Goal: Task Accomplishment & Management: Manage account settings

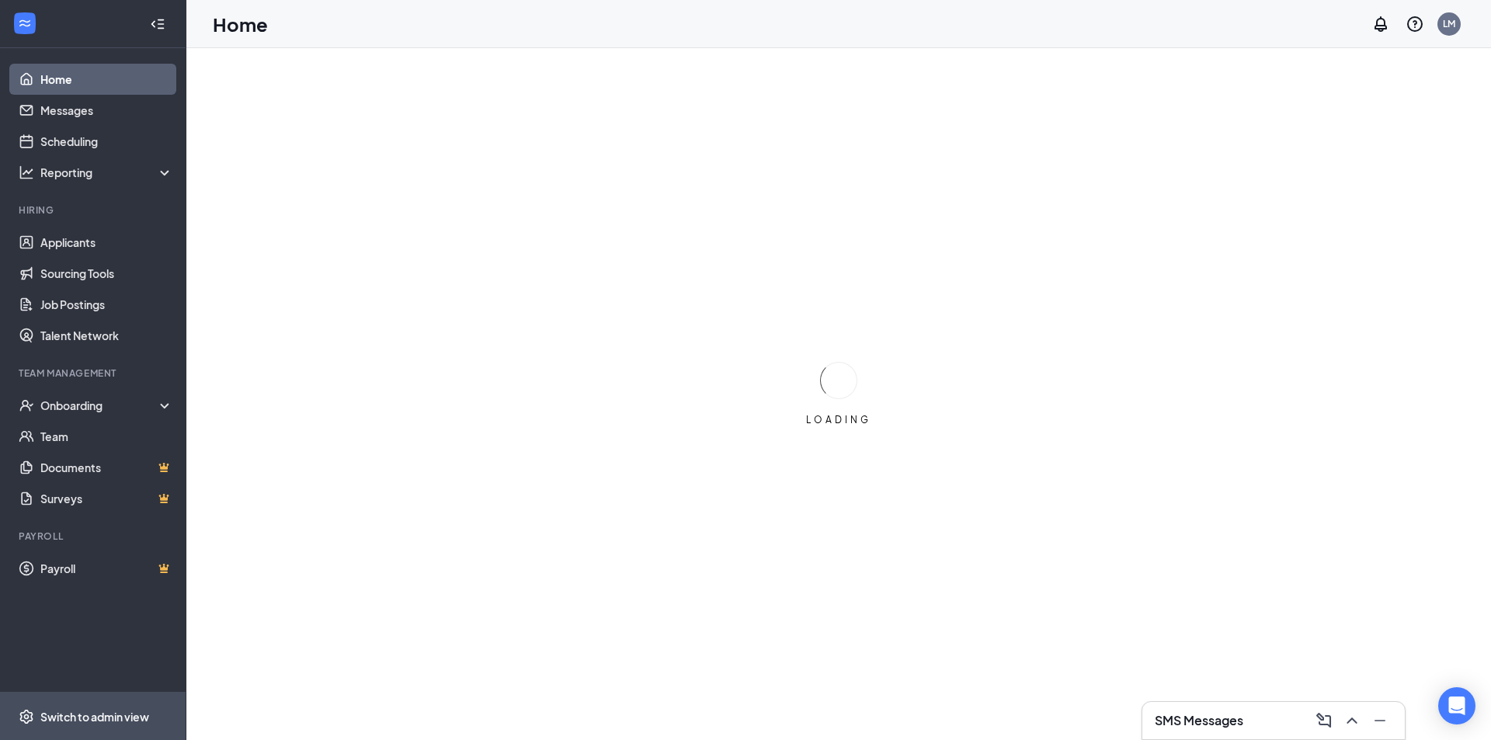
click at [122, 713] on div "Switch to admin view" at bounding box center [94, 717] width 109 height 16
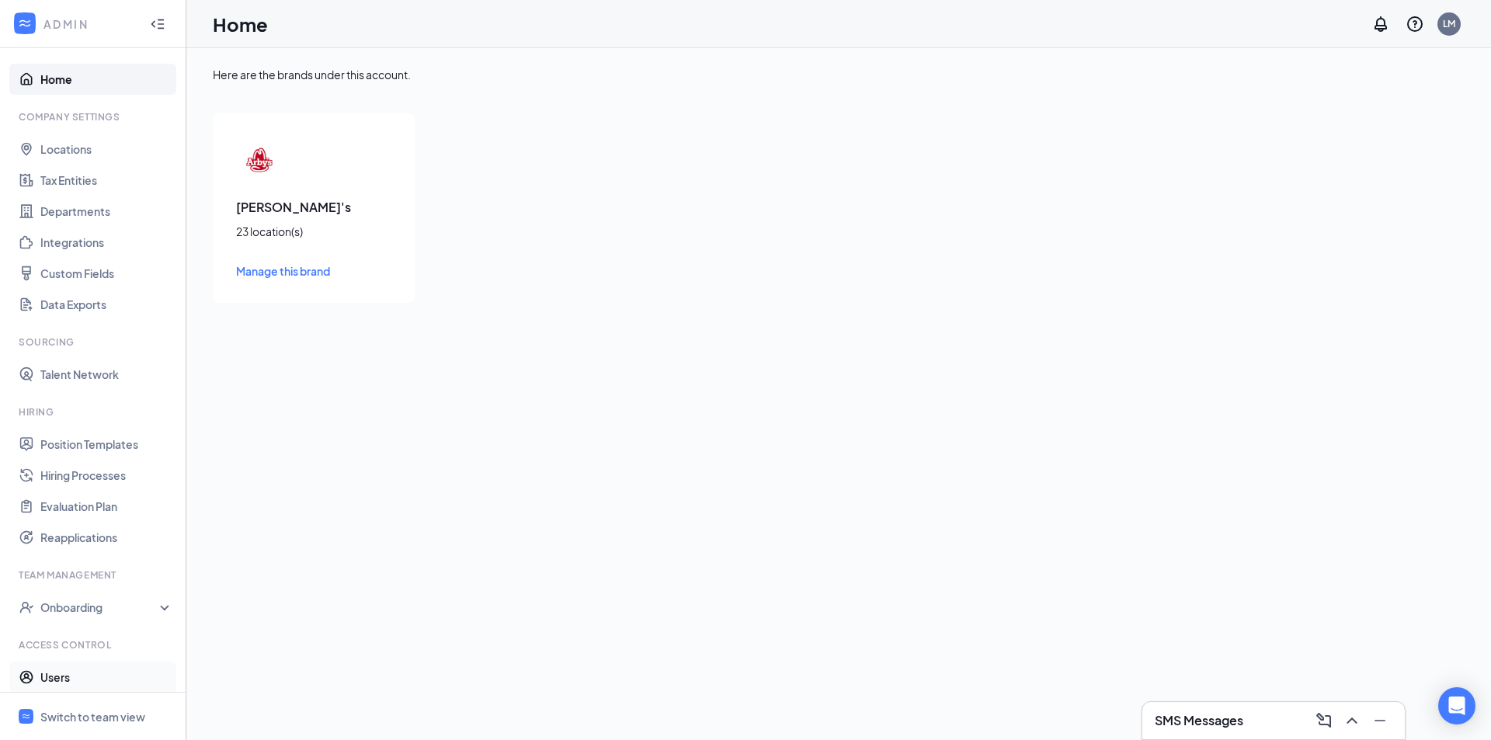
click at [95, 683] on link "Users" at bounding box center [106, 677] width 133 height 31
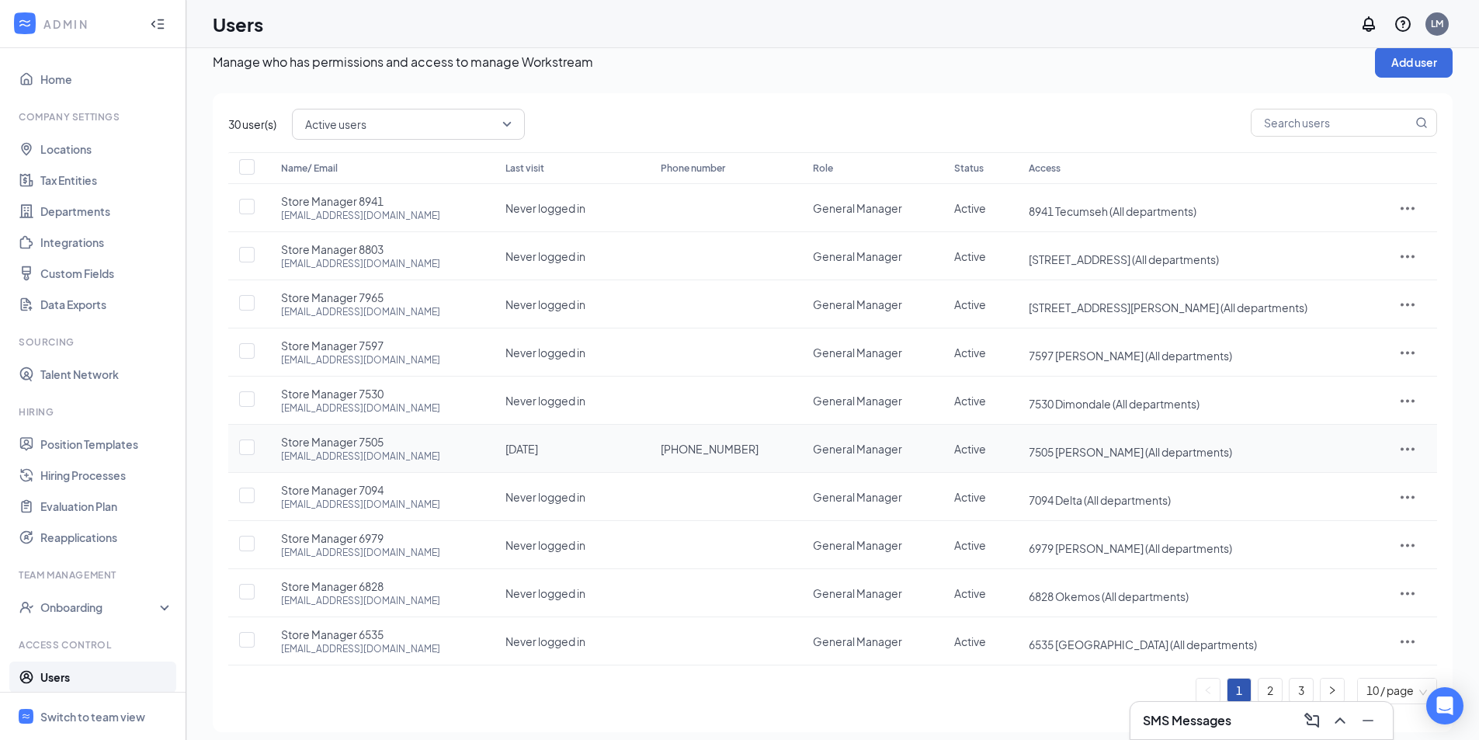
scroll to position [31, 0]
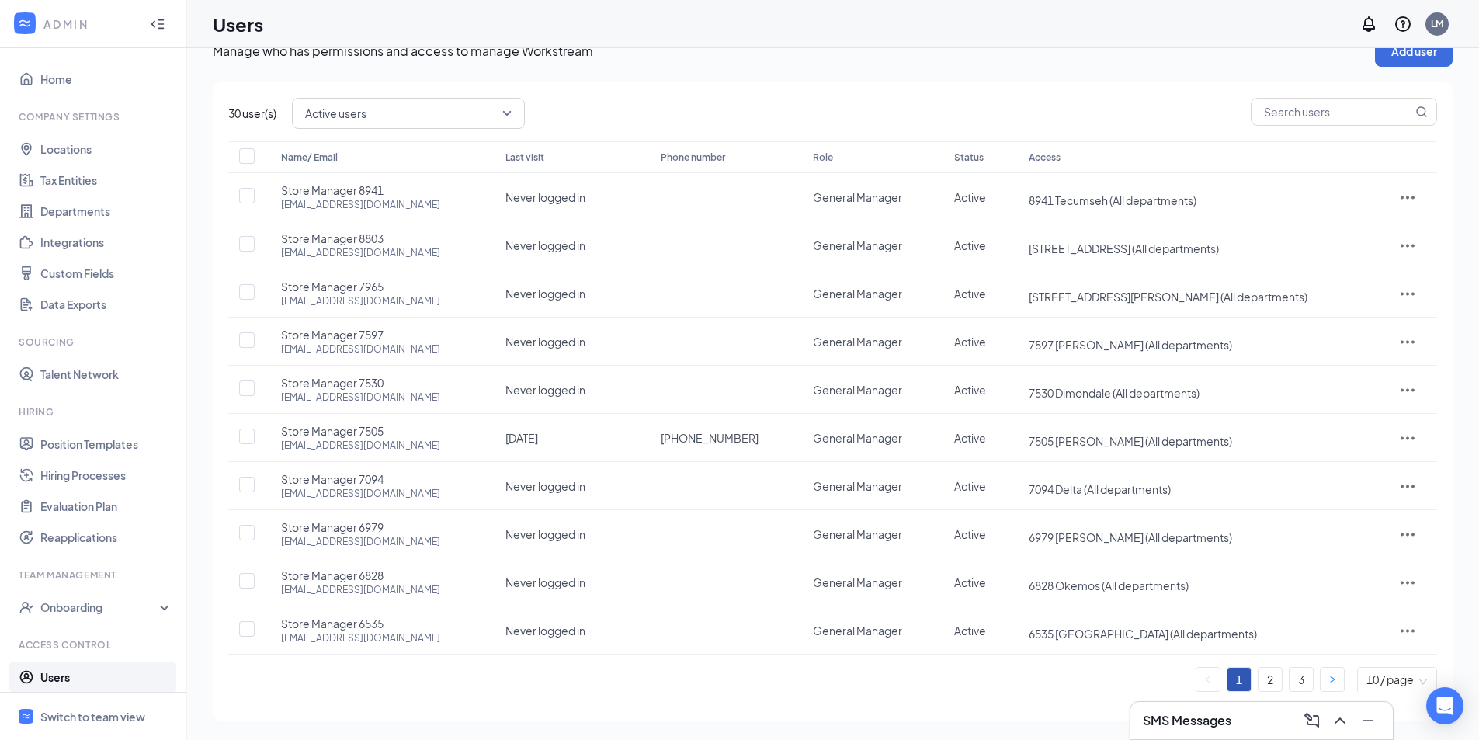
click at [1329, 687] on button "button" at bounding box center [1332, 679] width 23 height 23
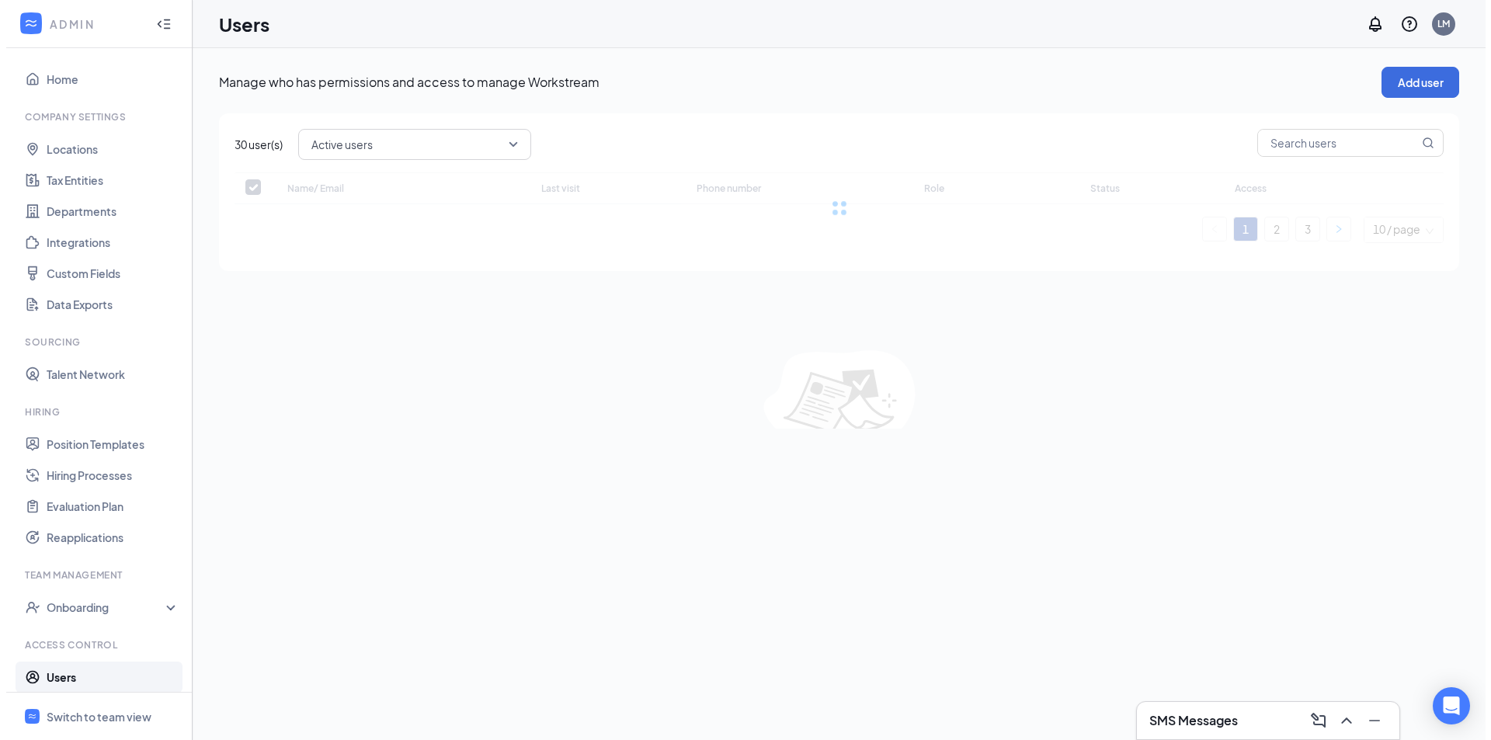
scroll to position [0, 0]
checkbox input "false"
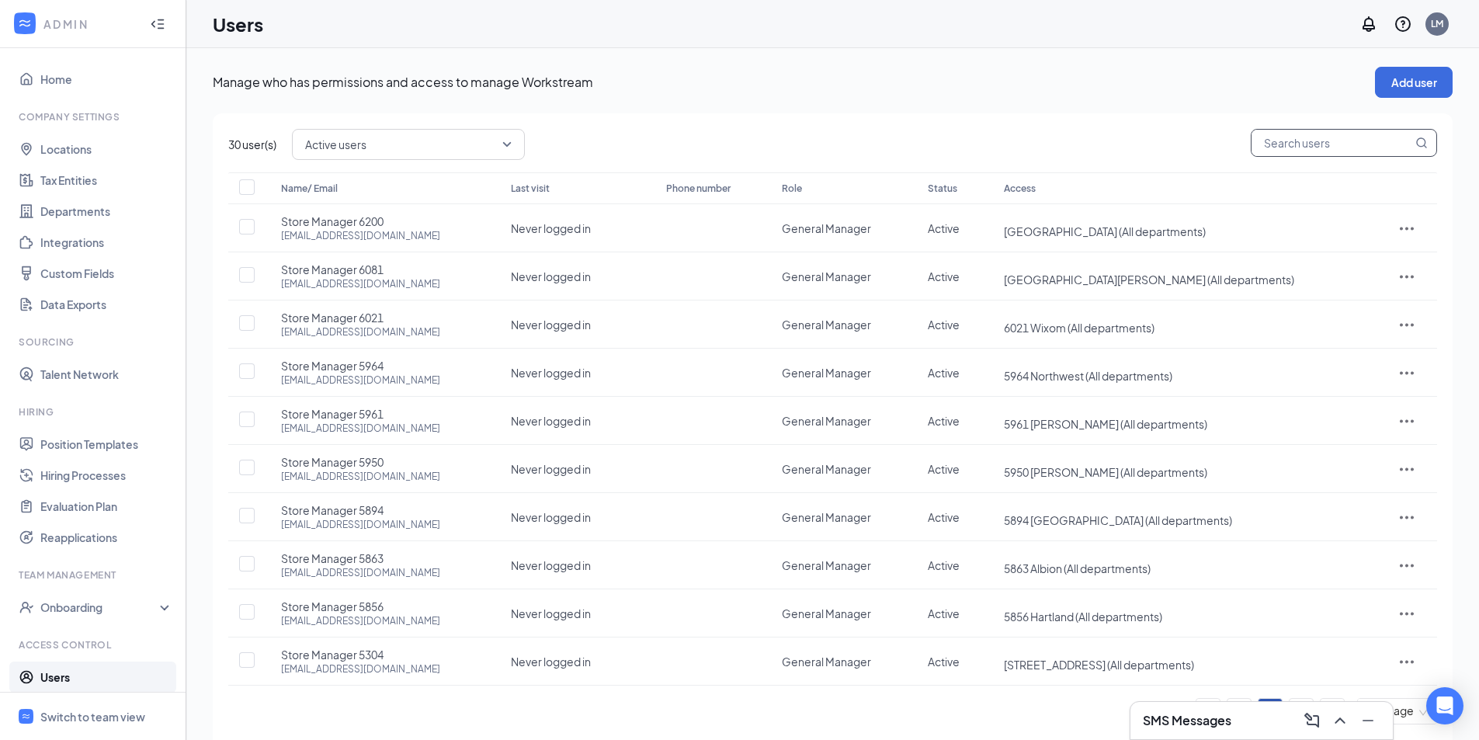
click at [1329, 154] on input "text" at bounding box center [1332, 143] width 161 height 26
type input "[PERSON_NAME]"
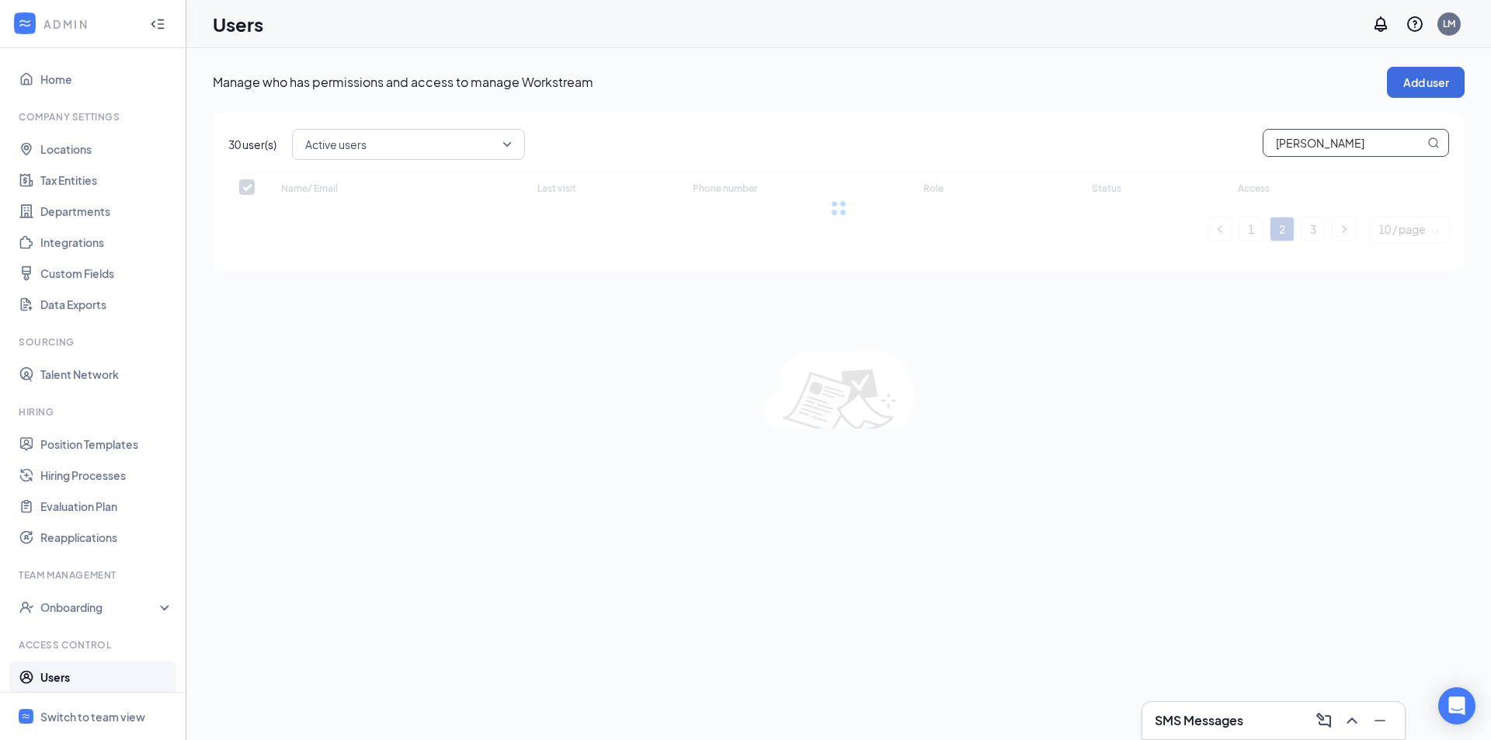
checkbox input "false"
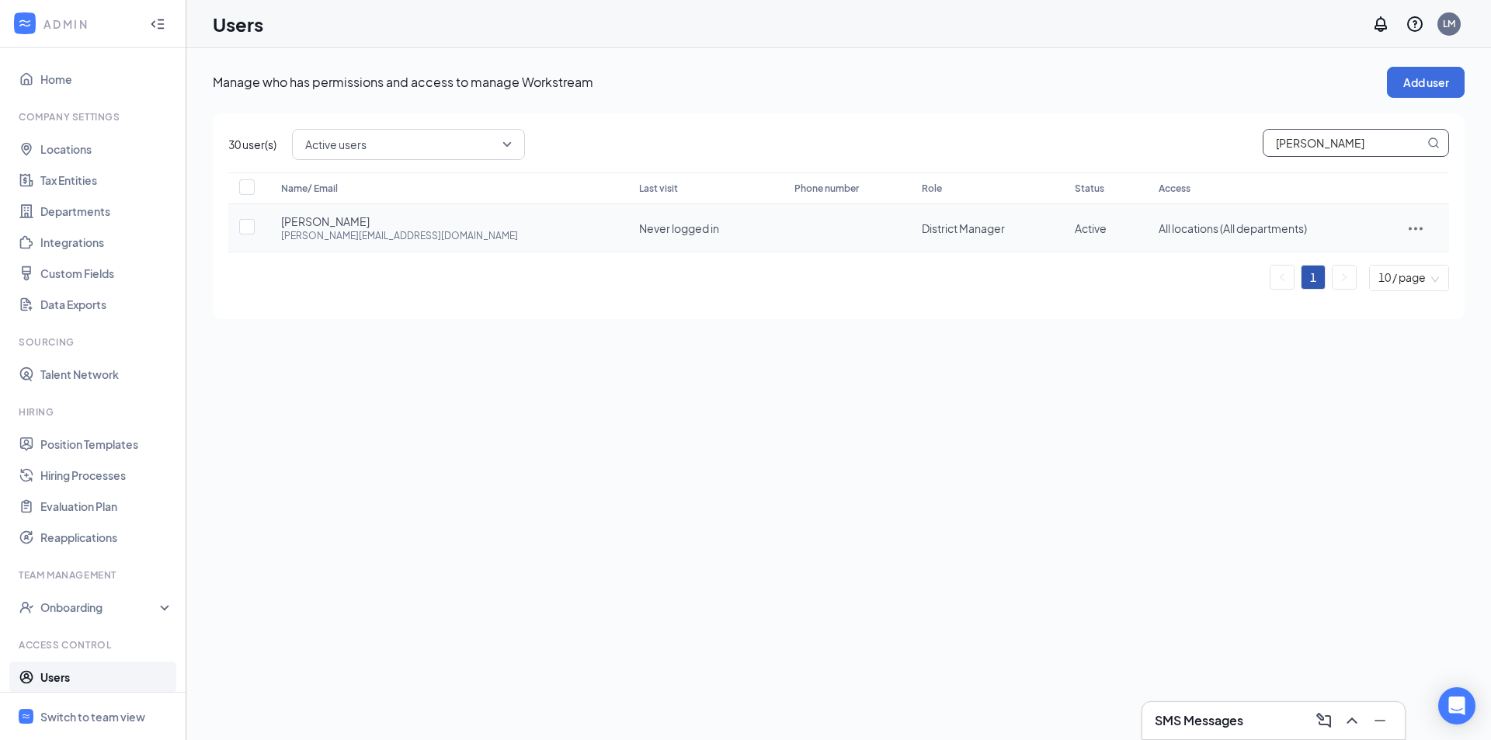
type input "[PERSON_NAME]"
click at [624, 223] on td "Never logged in" at bounding box center [701, 228] width 155 height 48
click at [1414, 233] on icon "ActionsIcon" at bounding box center [1415, 228] width 19 height 19
click at [1358, 295] on span "Reset password" at bounding box center [1365, 297] width 82 height 14
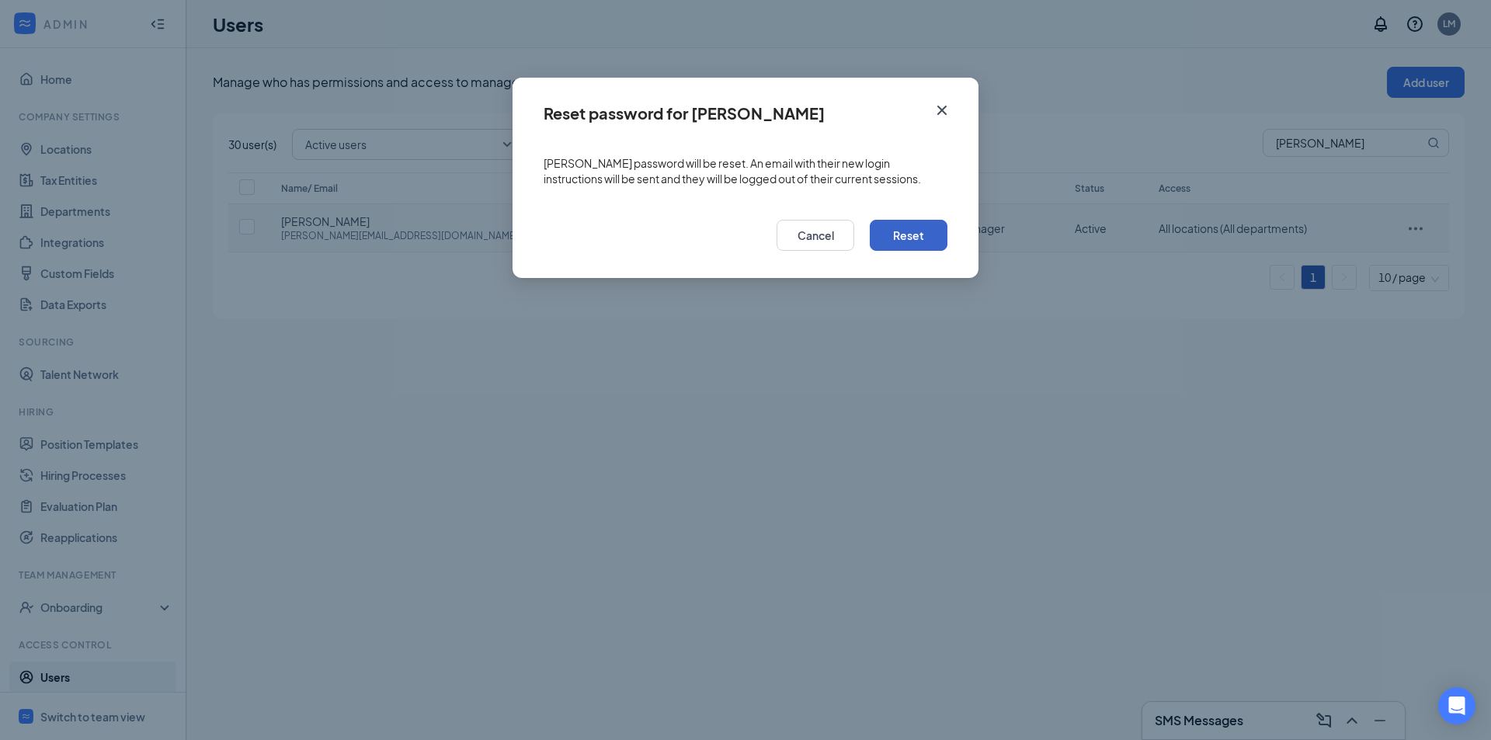
click at [908, 237] on button "Reset" at bounding box center [909, 235] width 78 height 31
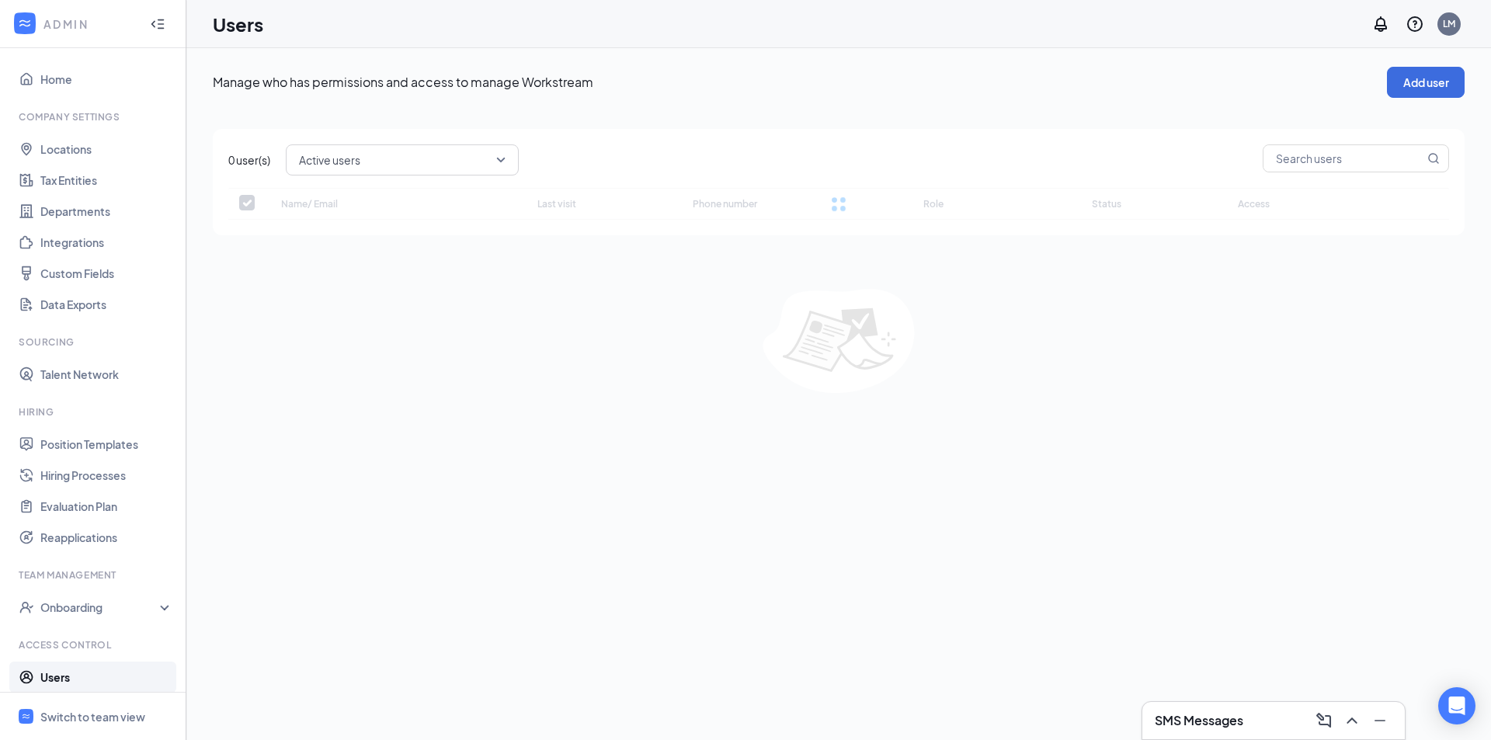
checkbox input "false"
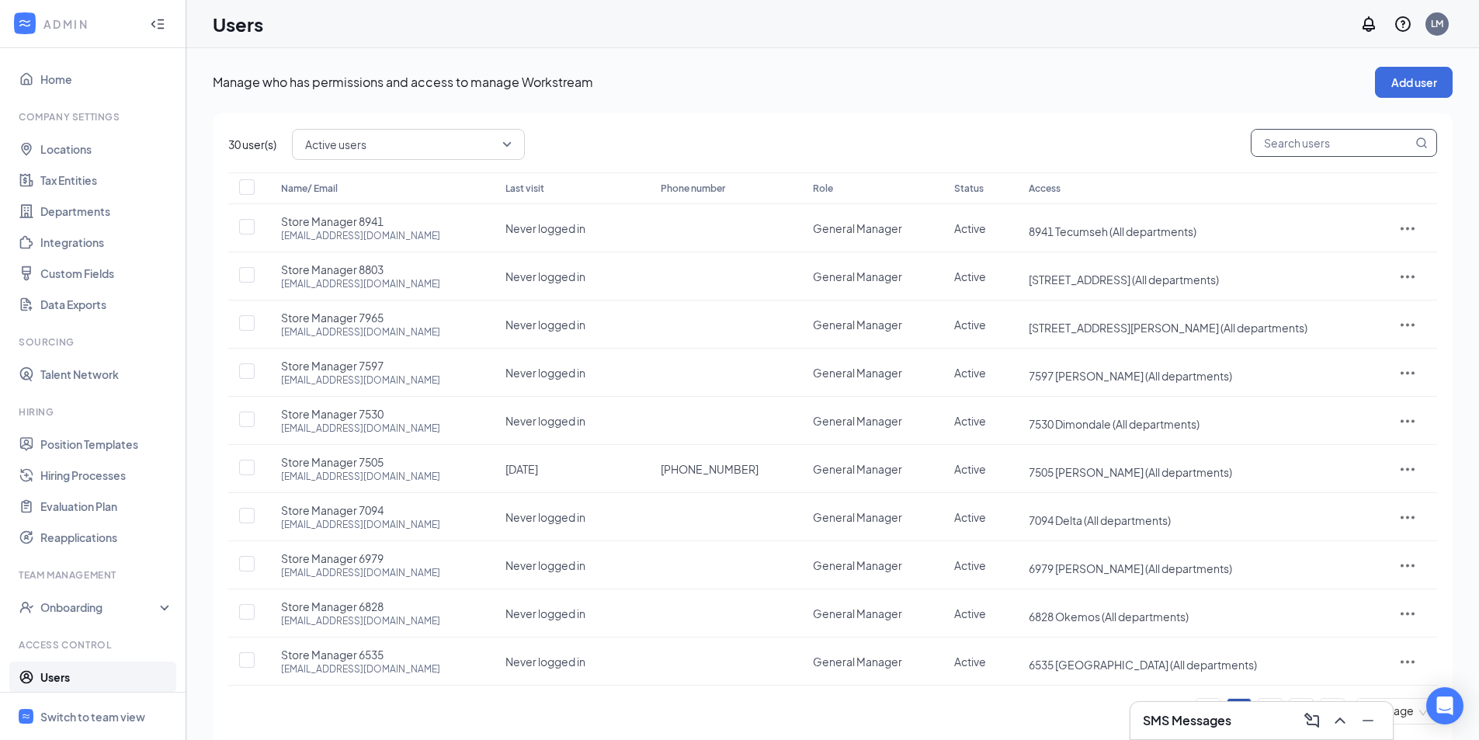
click at [1301, 130] on input "text" at bounding box center [1332, 143] width 161 height 26
type input "[PERSON_NAME]"
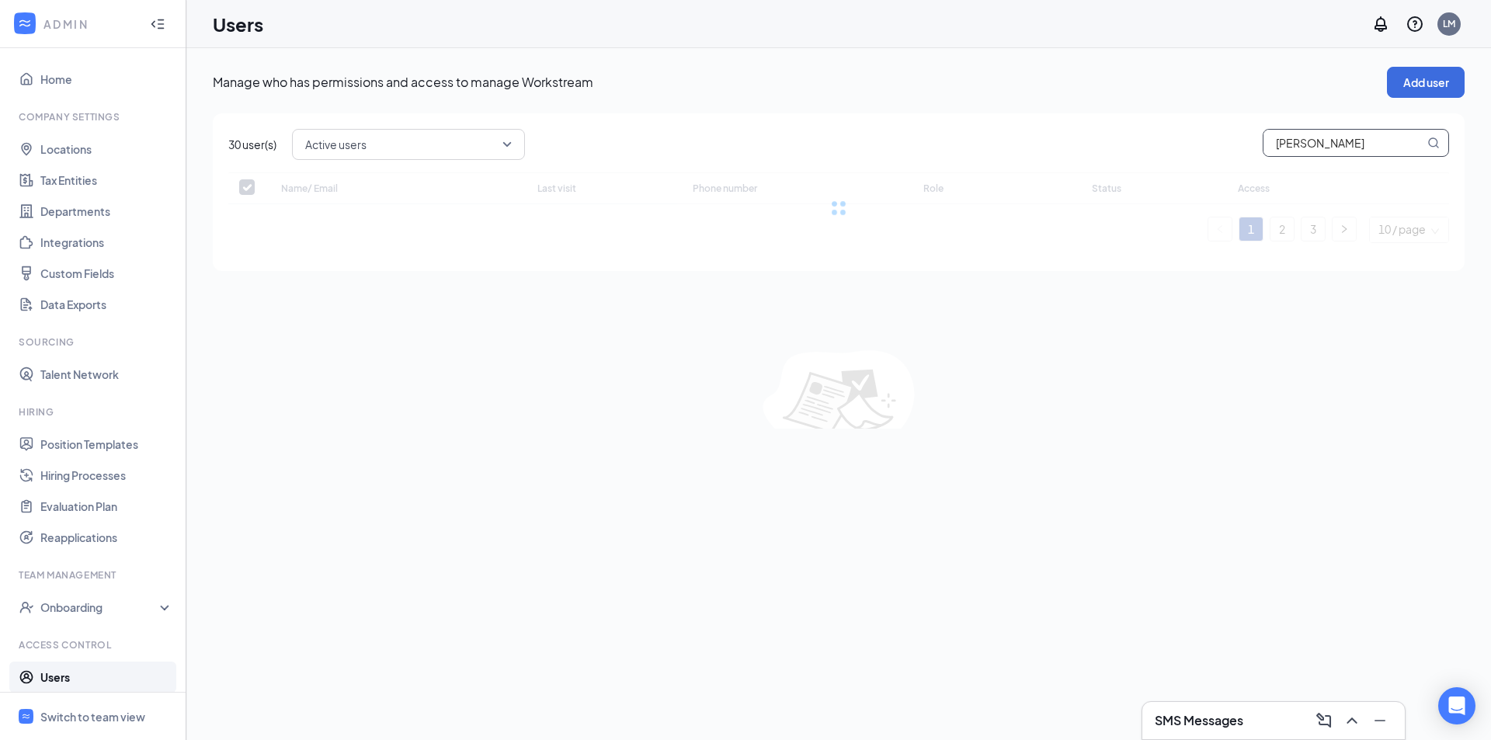
checkbox input "false"
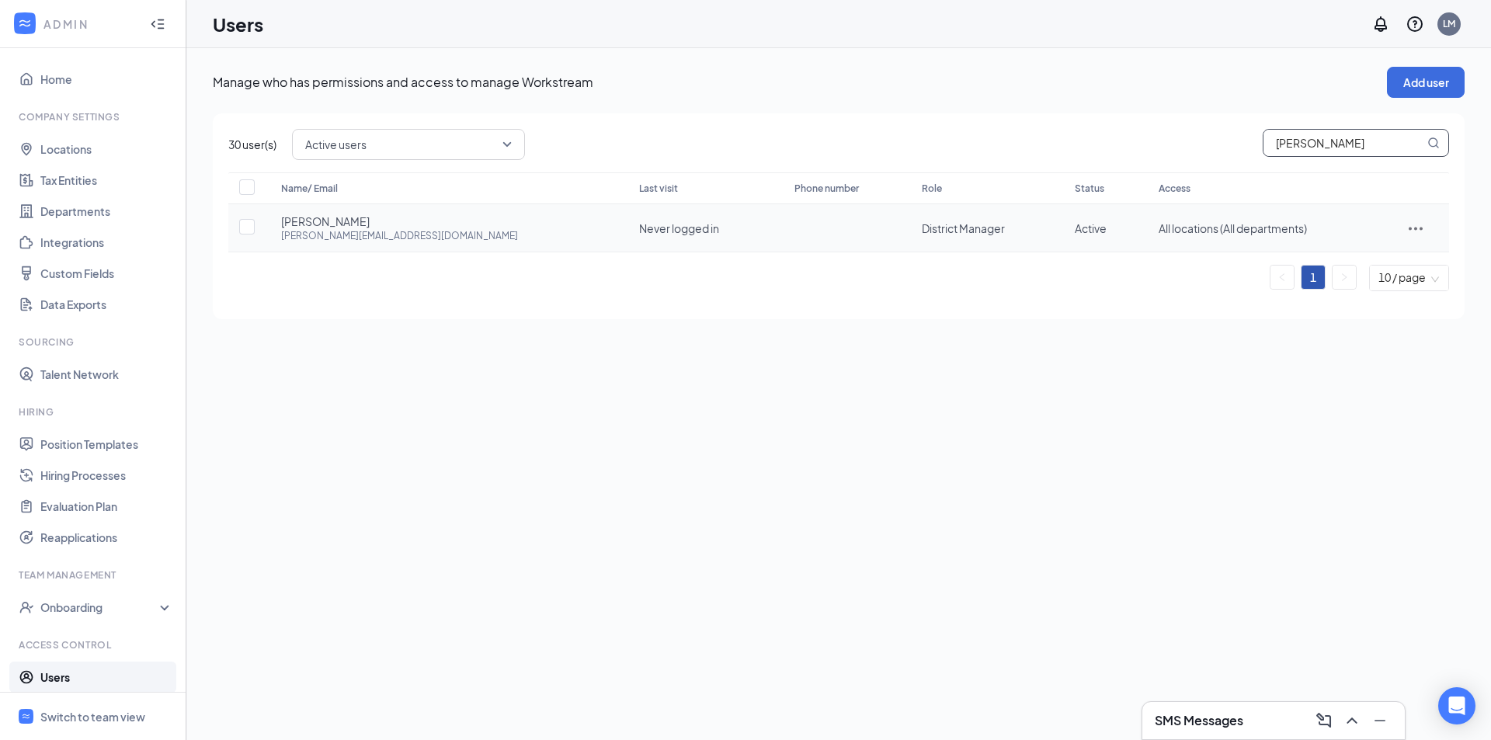
click at [1409, 234] on icon "ActionsIcon" at bounding box center [1415, 228] width 19 height 19
click at [1075, 295] on div "Name/ Email Last visit Phone number Role Status Access [PERSON_NAME] [PERSON_NA…" at bounding box center [838, 237] width 1221 height 131
click at [1416, 231] on icon "ActionsIcon" at bounding box center [1415, 228] width 19 height 19
click at [1404, 257] on span "Edit user" at bounding box center [1372, 260] width 96 height 17
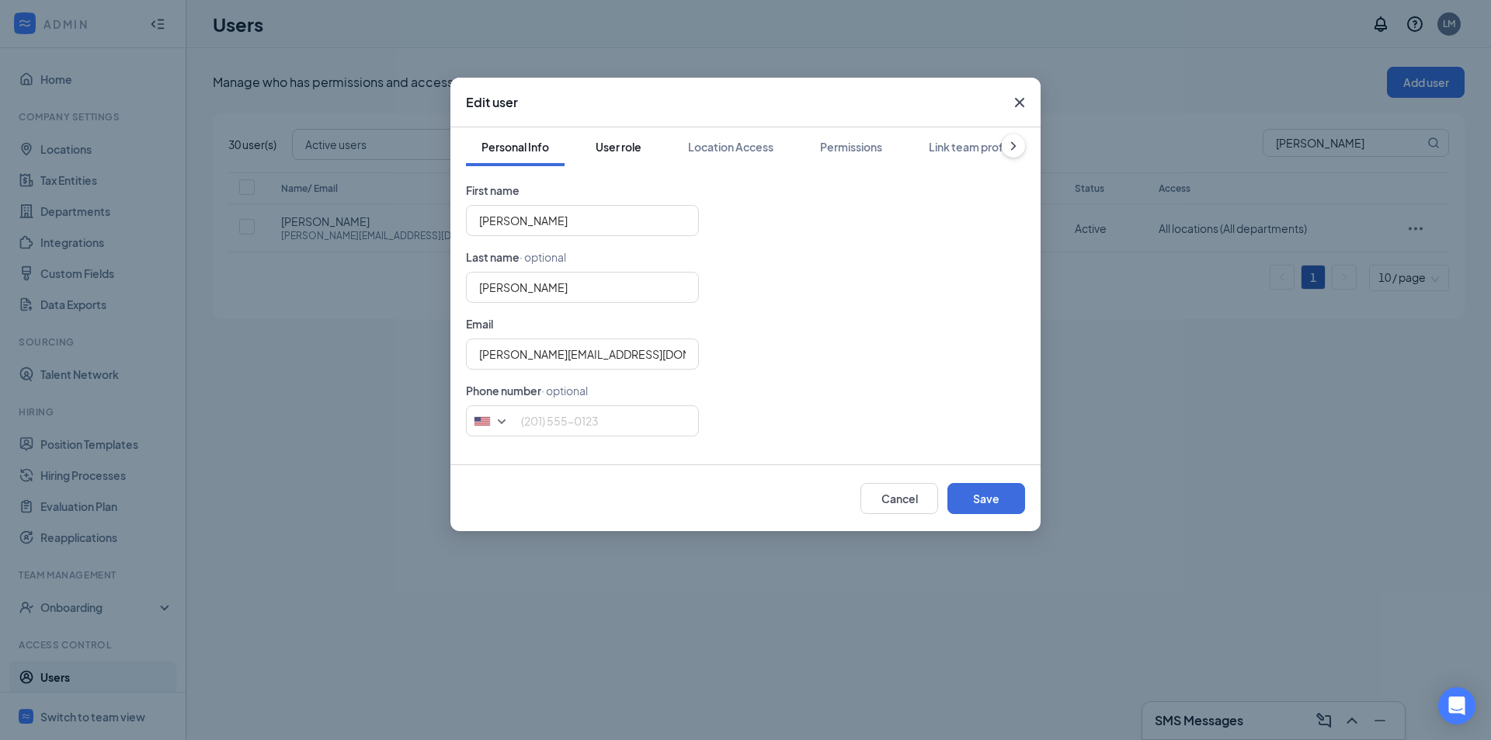
click at [633, 148] on div "User role" at bounding box center [619, 147] width 46 height 16
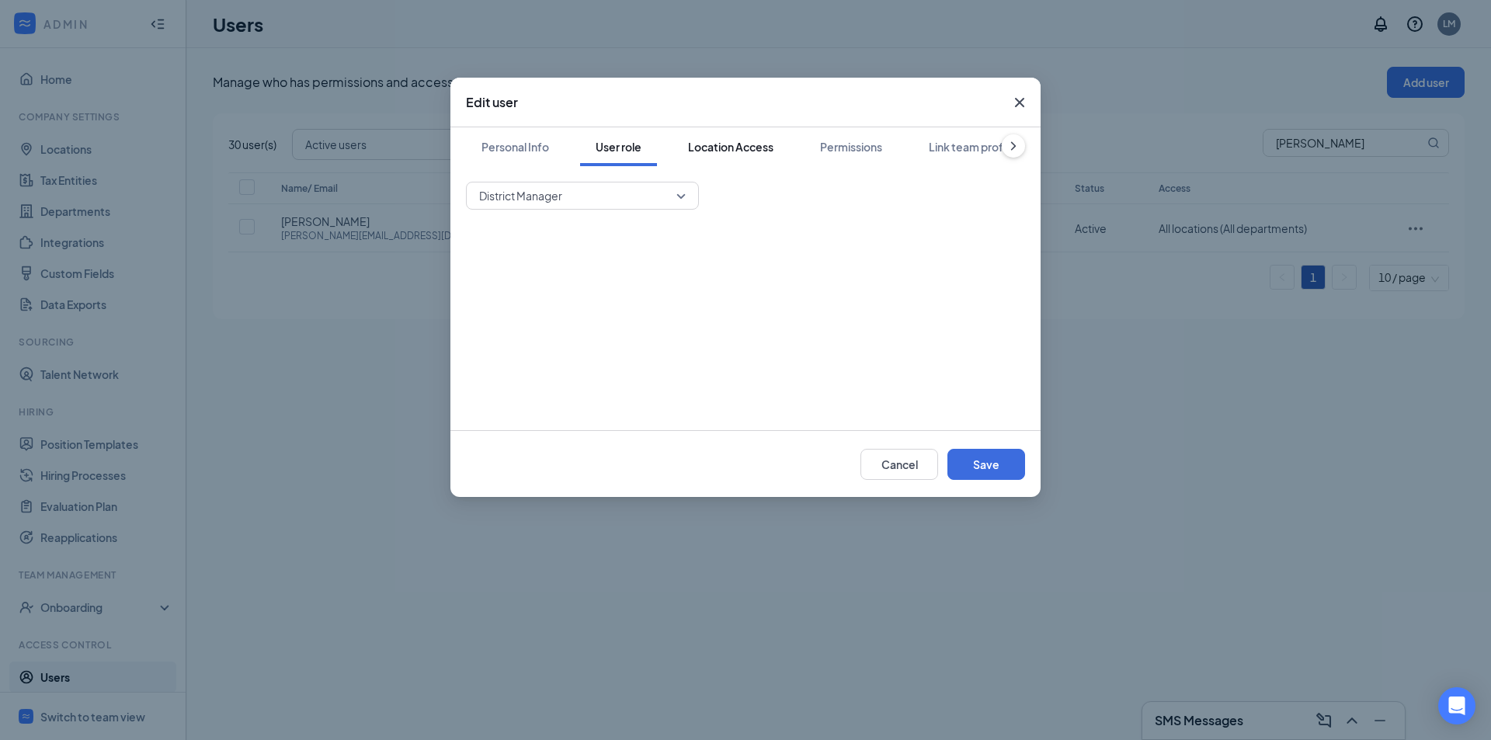
click at [772, 159] on button "Location Access" at bounding box center [730, 146] width 116 height 39
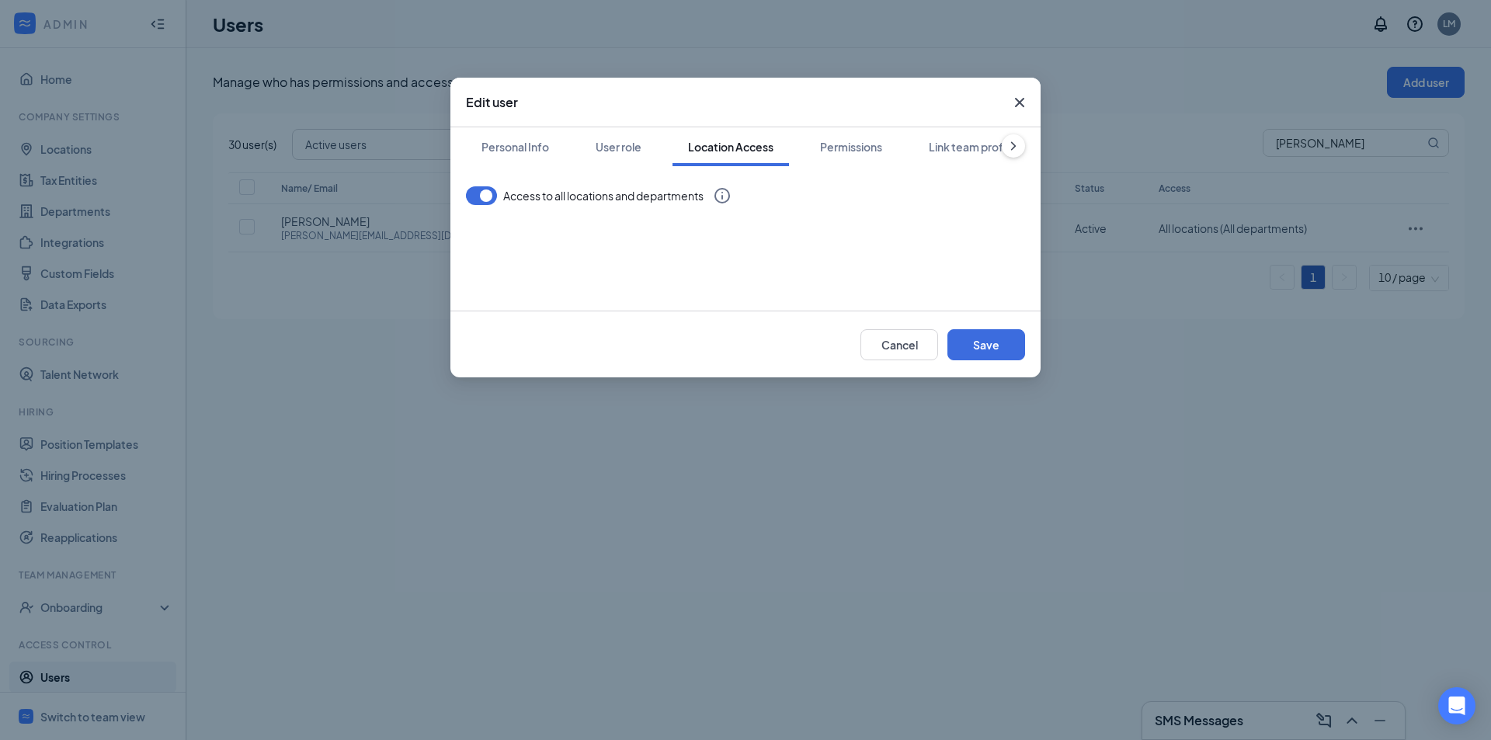
click at [903, 126] on div "Edit user" at bounding box center [745, 103] width 590 height 50
click at [863, 154] on div "Permissions" at bounding box center [851, 147] width 62 height 16
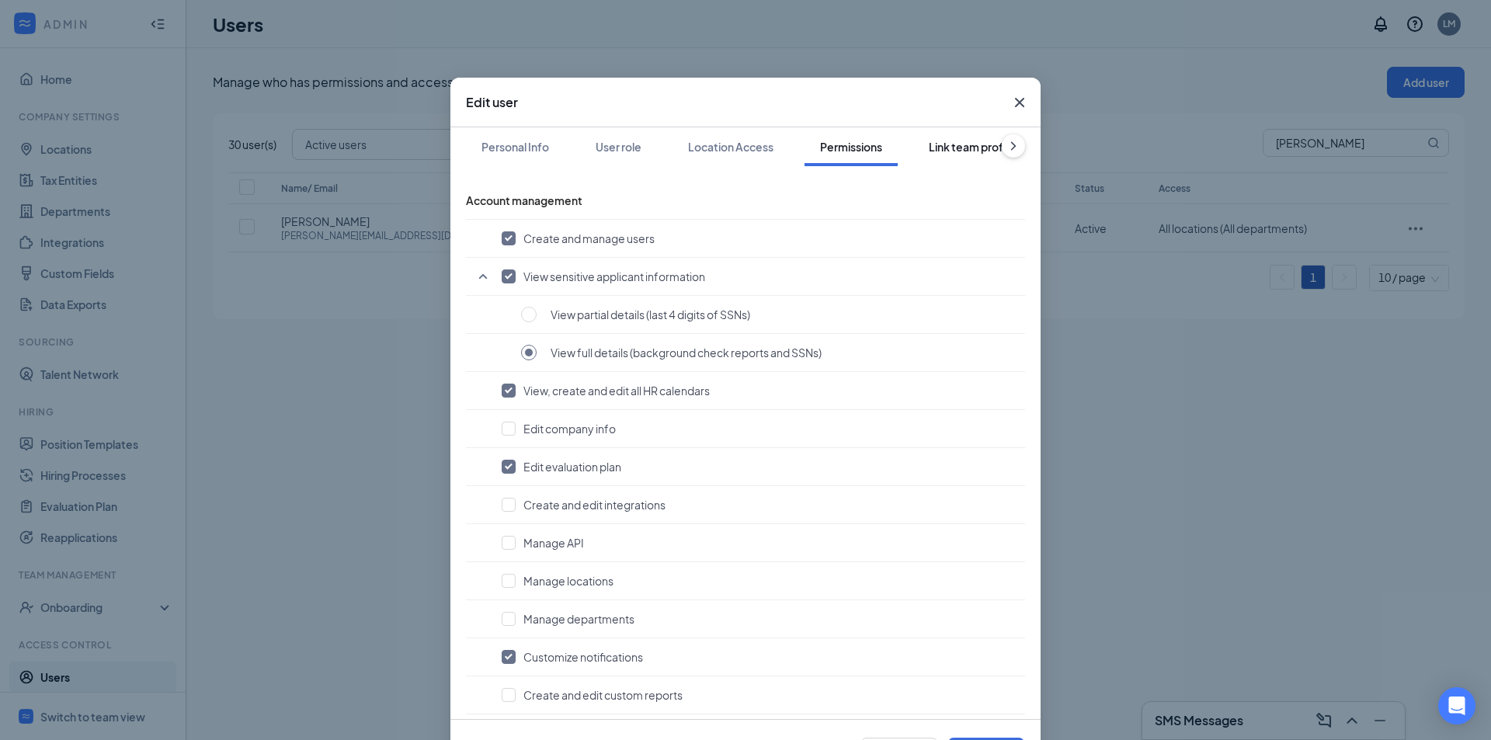
click at [955, 144] on div "Link team profile" at bounding box center [972, 147] width 86 height 16
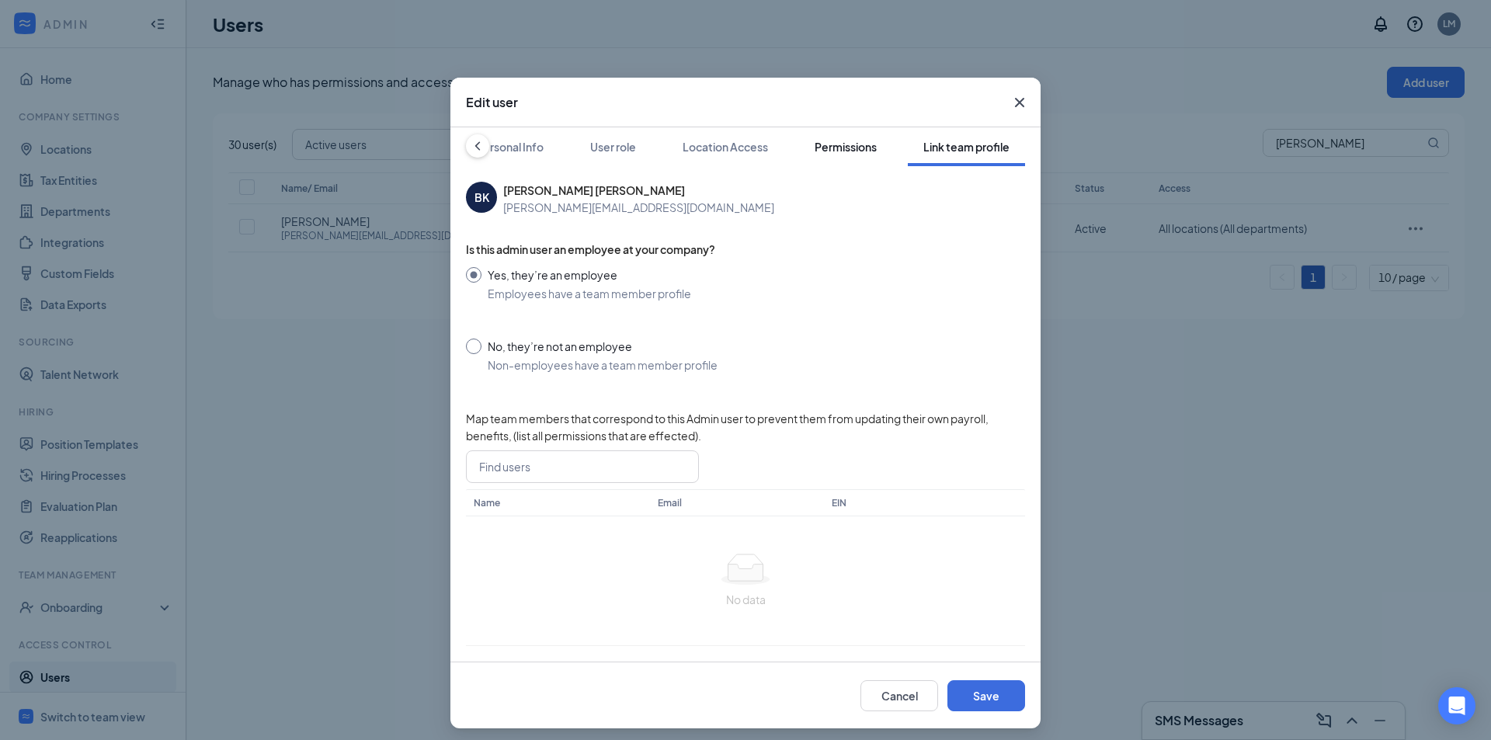
click at [823, 145] on div "Permissions" at bounding box center [846, 147] width 62 height 16
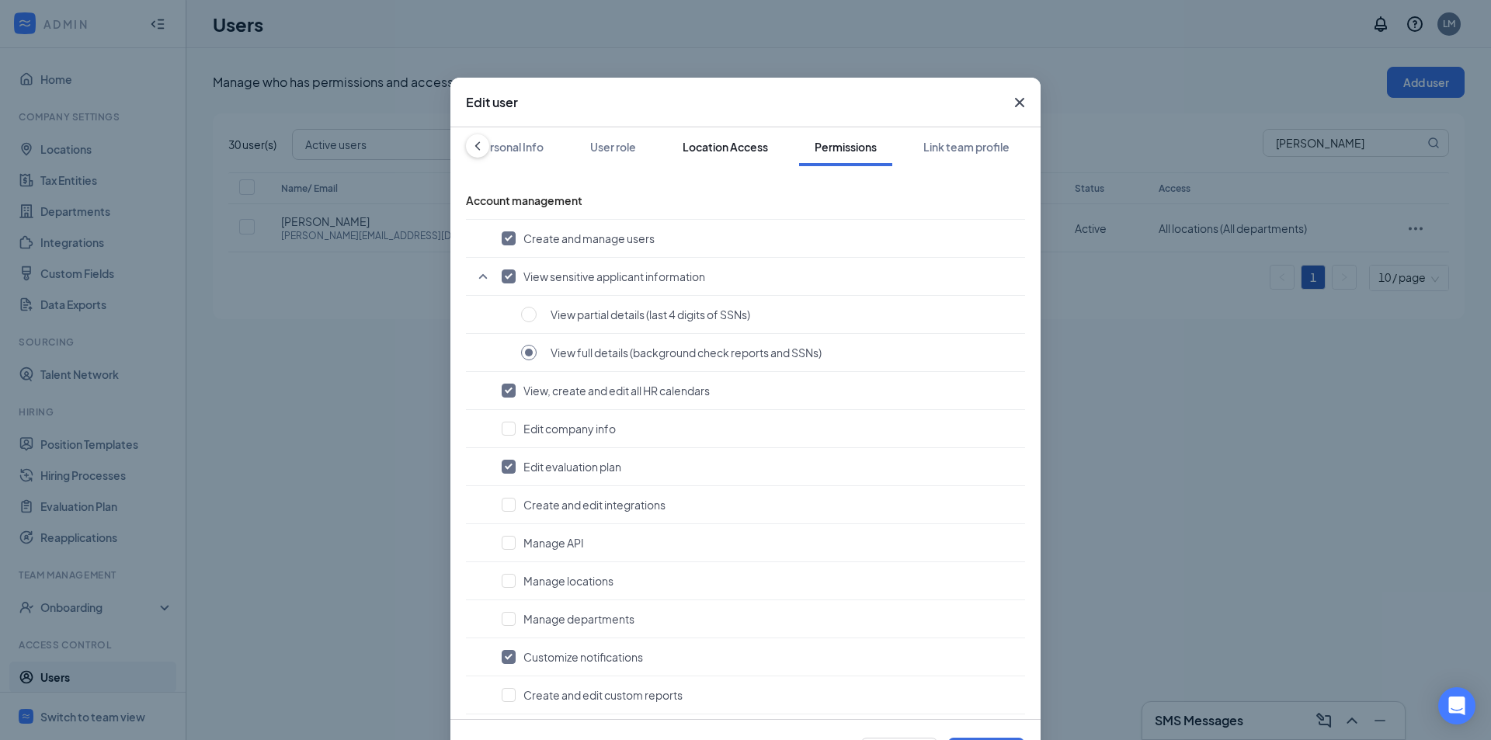
click at [695, 140] on div "Location Access" at bounding box center [725, 147] width 85 height 16
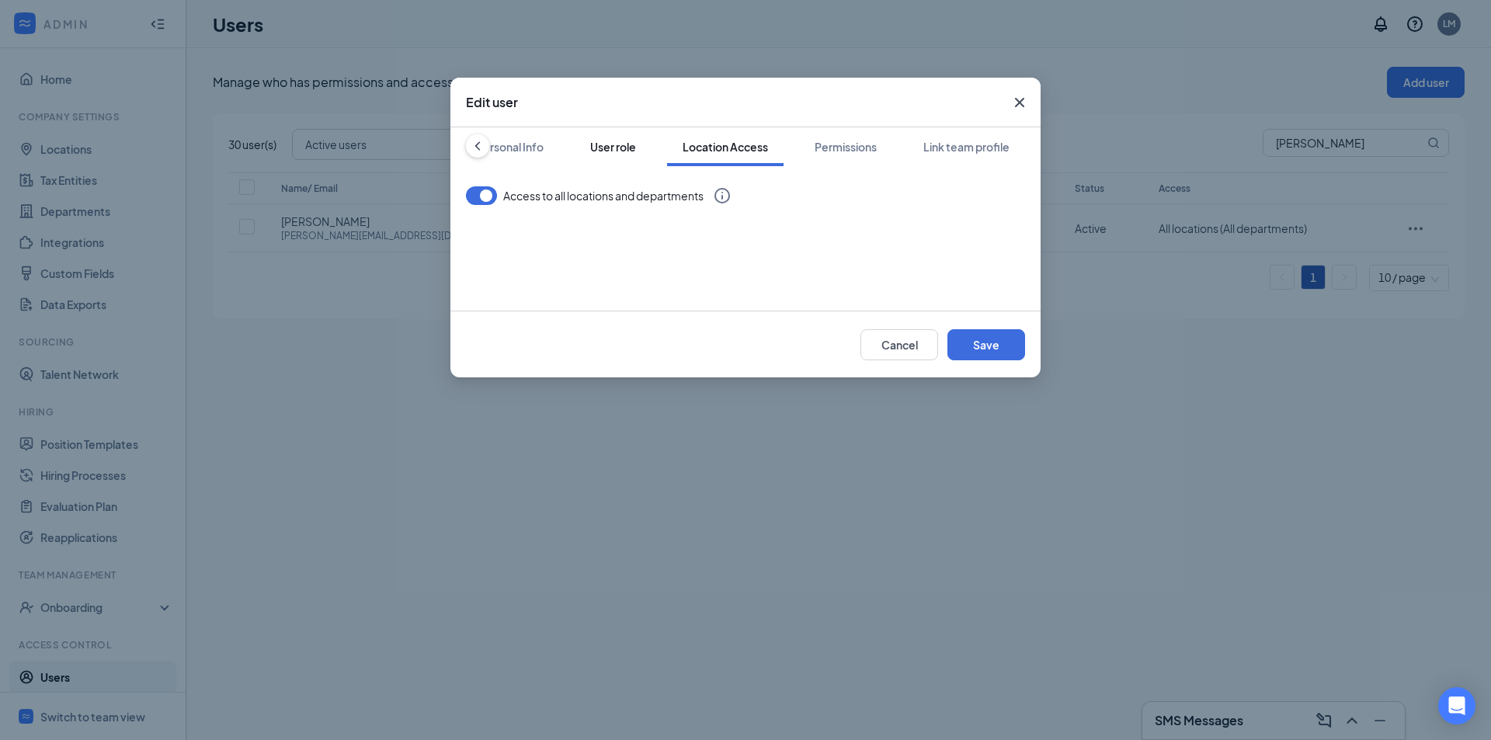
click at [592, 143] on div "User role" at bounding box center [613, 147] width 46 height 16
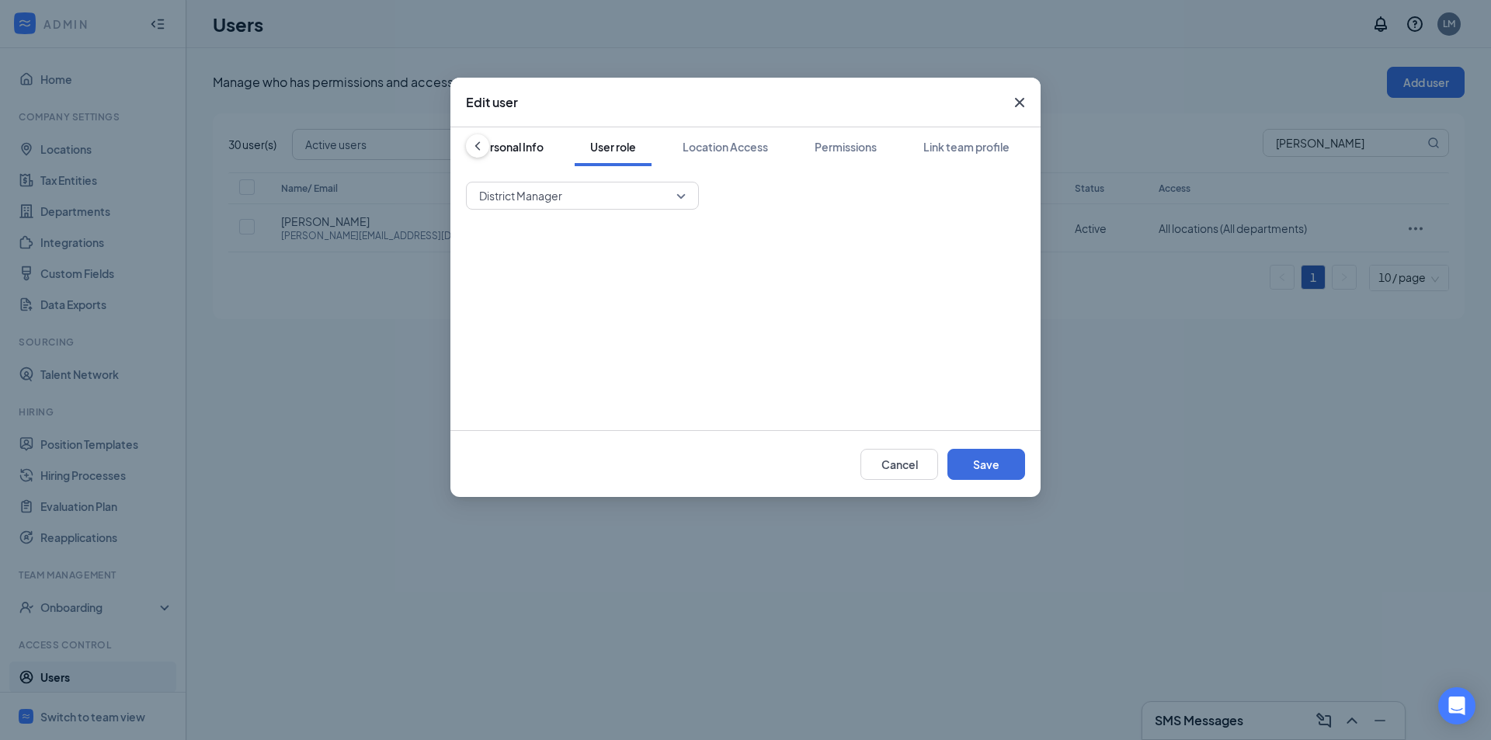
click at [528, 148] on div "Personal Info" at bounding box center [510, 147] width 68 height 16
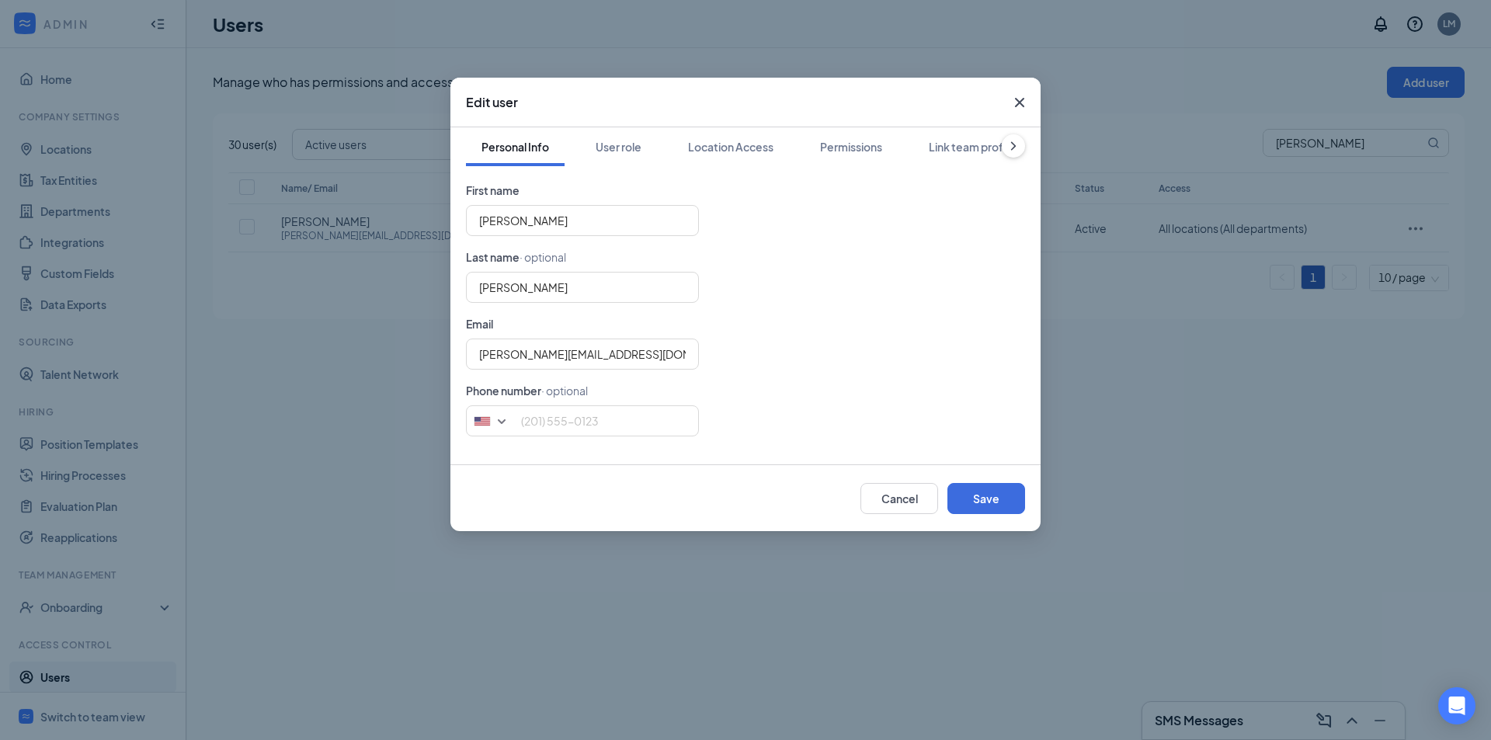
click at [1020, 99] on icon "Cross" at bounding box center [1019, 102] width 19 height 19
